Goal: Task Accomplishment & Management: Use online tool/utility

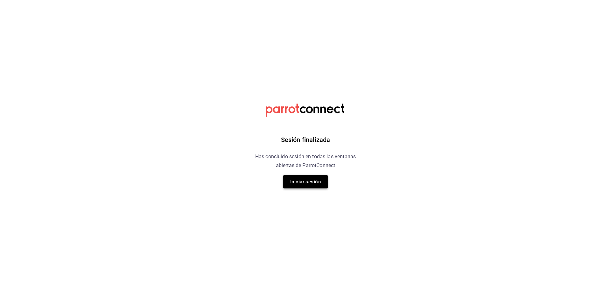
click at [308, 185] on button "Iniciar sesión" at bounding box center [305, 181] width 45 height 13
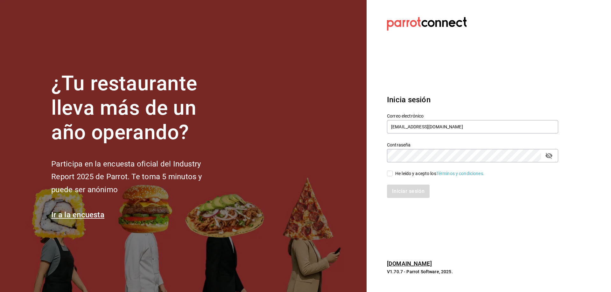
click at [390, 174] on input "He leído y acepto los Términos y condiciones." at bounding box center [390, 174] width 6 height 6
checkbox input "true"
drag, startPoint x: 400, startPoint y: 187, endPoint x: 495, endPoint y: 212, distance: 98.9
click at [401, 187] on button "Iniciar sesión" at bounding box center [408, 191] width 43 height 13
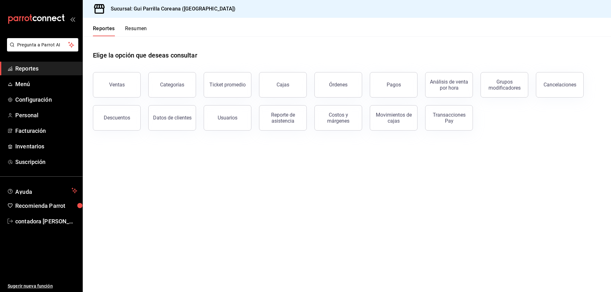
click at [297, 159] on main "Elige la opción que deseas consultar Ventas Categorías Ticket promedio Cajas Ór…" at bounding box center [347, 164] width 528 height 256
drag, startPoint x: 399, startPoint y: 85, endPoint x: 400, endPoint y: 120, distance: 35.6
click at [400, 85] on div "Pagos" at bounding box center [394, 85] width 14 height 6
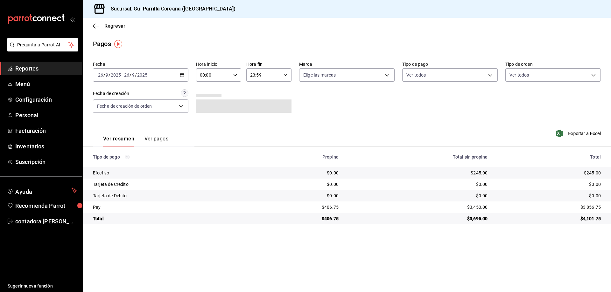
click at [182, 76] on icon "button" at bounding box center [182, 75] width 4 height 4
click at [109, 114] on li "Ayer" at bounding box center [122, 108] width 59 height 14
click at [576, 135] on span "Exportar a Excel" at bounding box center [579, 134] width 44 height 8
click at [295, 19] on div "Regresar" at bounding box center [347, 26] width 528 height 16
click at [181, 74] on icon "button" at bounding box center [182, 75] width 4 height 4
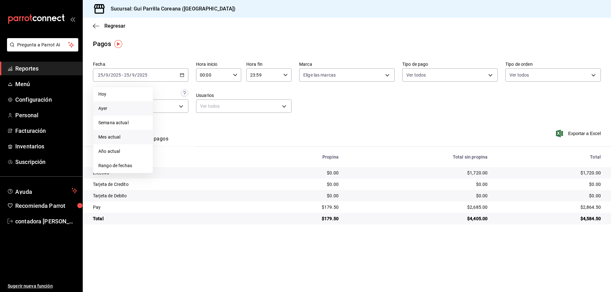
click at [122, 136] on span "Mes actual" at bounding box center [122, 137] width 49 height 7
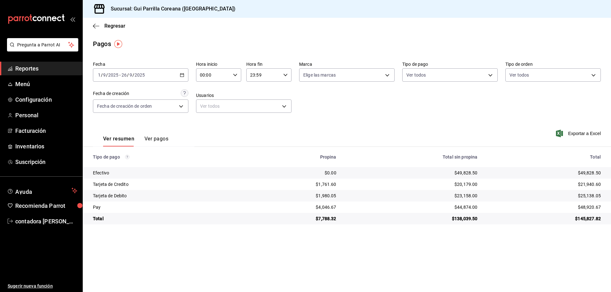
click at [120, 124] on div "Ver resumen Ver pagos" at bounding box center [143, 134] width 101 height 26
click at [168, 123] on div "Ver resumen Ver pagos" at bounding box center [143, 134] width 101 height 26
click at [181, 258] on main "Regresar Pagos Fecha 2025-09-01 1 / 9 / 2025 - 2025-09-26 26 / 9 / 2025 Hora in…" at bounding box center [347, 155] width 528 height 275
click at [194, 253] on main "Regresar Pagos Fecha 2025-09-01 1 / 9 / 2025 - 2025-09-26 26 / 9 / 2025 Hora in…" at bounding box center [347, 155] width 528 height 275
click at [323, 120] on div "Fecha 2025-09-01 1 / 9 / 2025 - 2025-09-26 26 / 9 / 2025 Hora inicio 00:00 Hora…" at bounding box center [347, 90] width 508 height 62
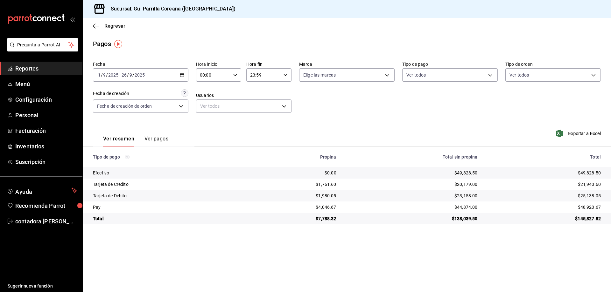
click at [187, 75] on div "2025-09-01 1 / 9 / 2025 - 2025-09-26 26 / 9 / 2025" at bounding box center [140, 74] width 95 height 13
click at [333, 133] on div "Ver resumen Ver pagos Exportar a Excel" at bounding box center [347, 138] width 528 height 34
drag, startPoint x: 315, startPoint y: 119, endPoint x: 215, endPoint y: 75, distance: 109.7
click at [301, 113] on div "Fecha 2025-09-01 1 / 9 / 2025 - 2025-09-26 26 / 9 / 2025 Hora inicio 00:00 Hora…" at bounding box center [347, 142] width 528 height 166
click at [101, 24] on span "Regresar" at bounding box center [109, 26] width 32 height 6
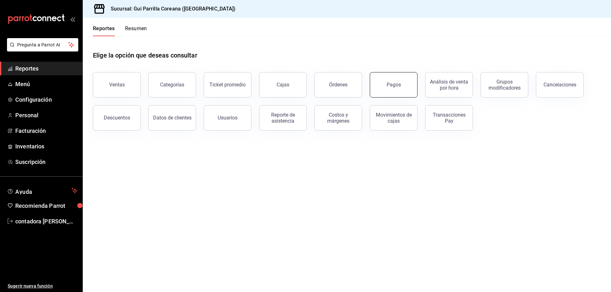
click at [406, 86] on button "Pagos" at bounding box center [394, 84] width 48 height 25
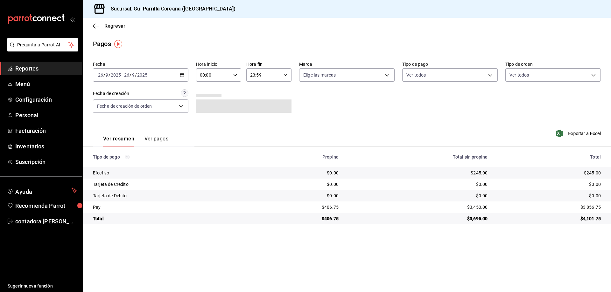
click at [180, 78] on div "2025-09-26 26 / 9 / 2025 - 2025-09-26 26 / 9 / 2025" at bounding box center [140, 74] width 95 height 13
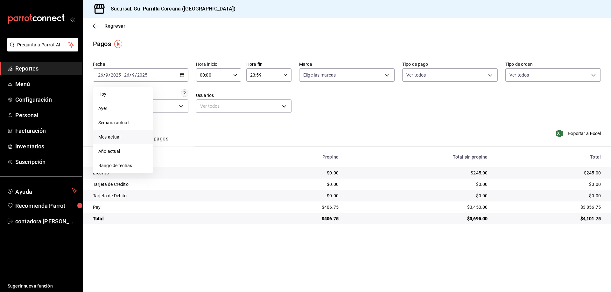
click at [120, 138] on span "Mes actual" at bounding box center [122, 137] width 49 height 7
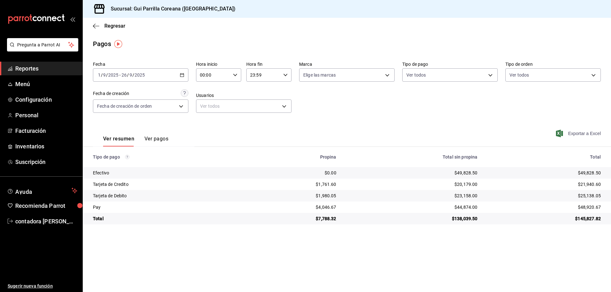
click at [575, 133] on span "Exportar a Excel" at bounding box center [579, 134] width 44 height 8
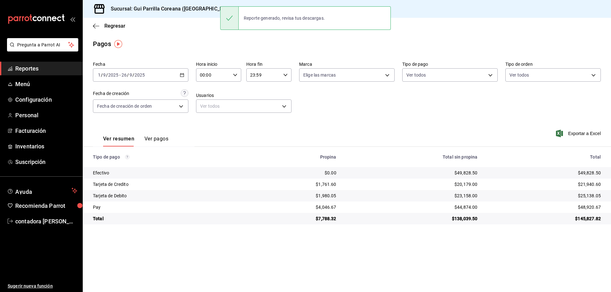
click at [322, 128] on div "Ver resumen Ver pagos Exportar a Excel" at bounding box center [347, 138] width 528 height 34
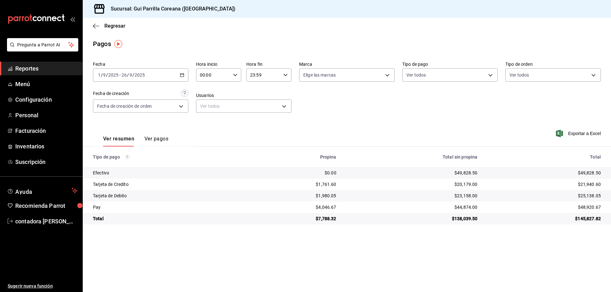
drag, startPoint x: 179, startPoint y: 30, endPoint x: 179, endPoint y: 27, distance: 3.2
click at [179, 27] on div "Regresar" at bounding box center [347, 26] width 528 height 16
